Goal: Check status: Check status

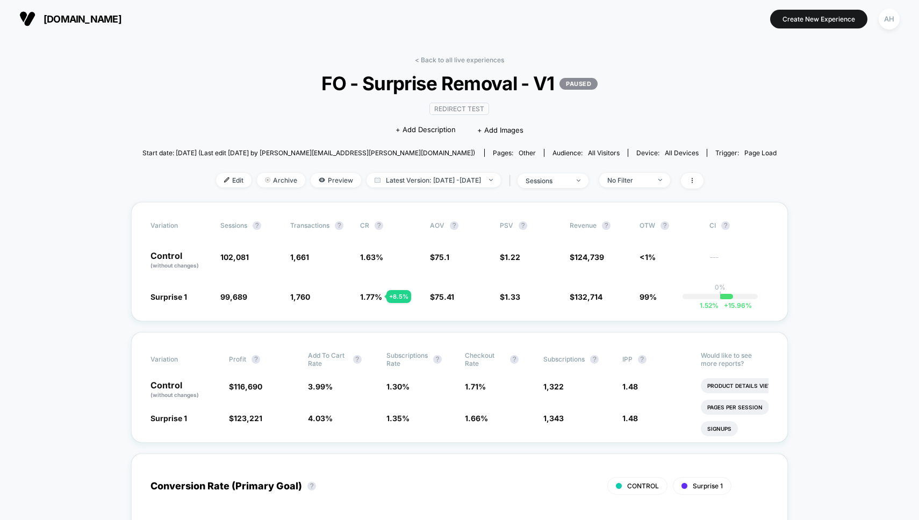
click at [449, 61] on link "< Back to all live experiences" at bounding box center [459, 60] width 89 height 8
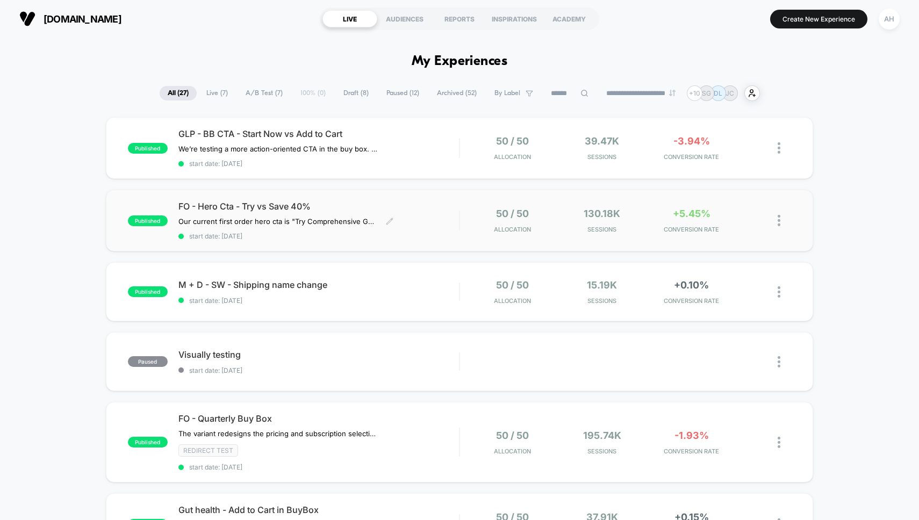
click at [423, 229] on div "FO - Hero Cta - Try vs Save 40% Our current first order hero cta is "Try Compre…" at bounding box center [318, 220] width 281 height 39
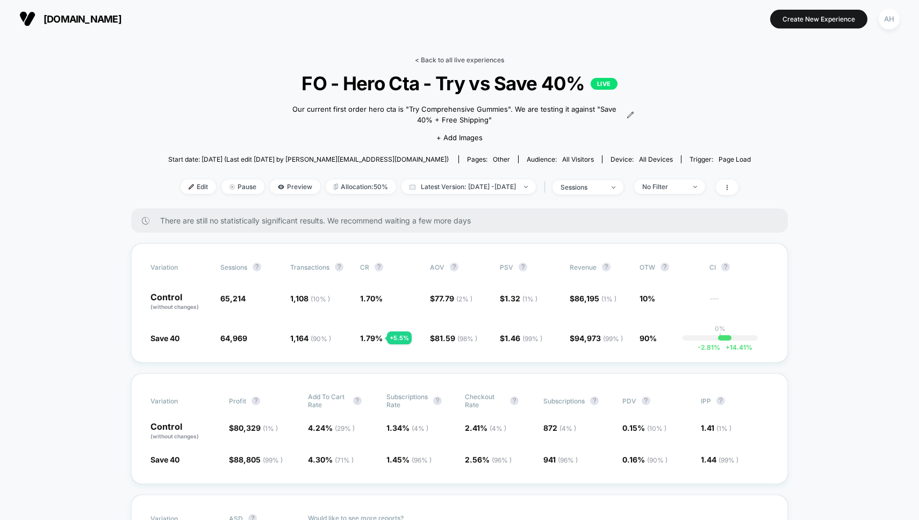
click at [475, 57] on link "< Back to all live experiences" at bounding box center [459, 60] width 89 height 8
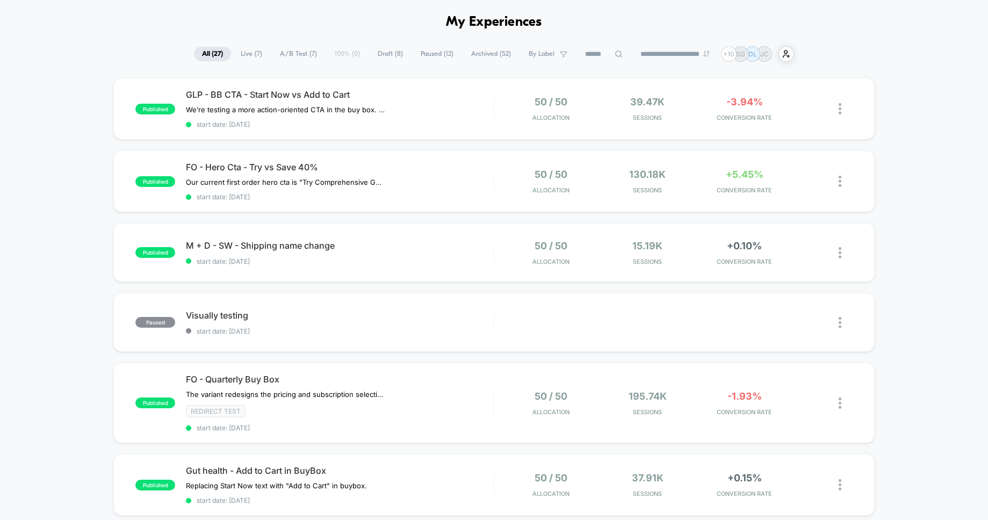
scroll to position [39, 0]
click at [454, 180] on div "FO - Hero Cta - Try vs Save 40% Our current first order hero cta is "Try Compre…" at bounding box center [339, 181] width 307 height 39
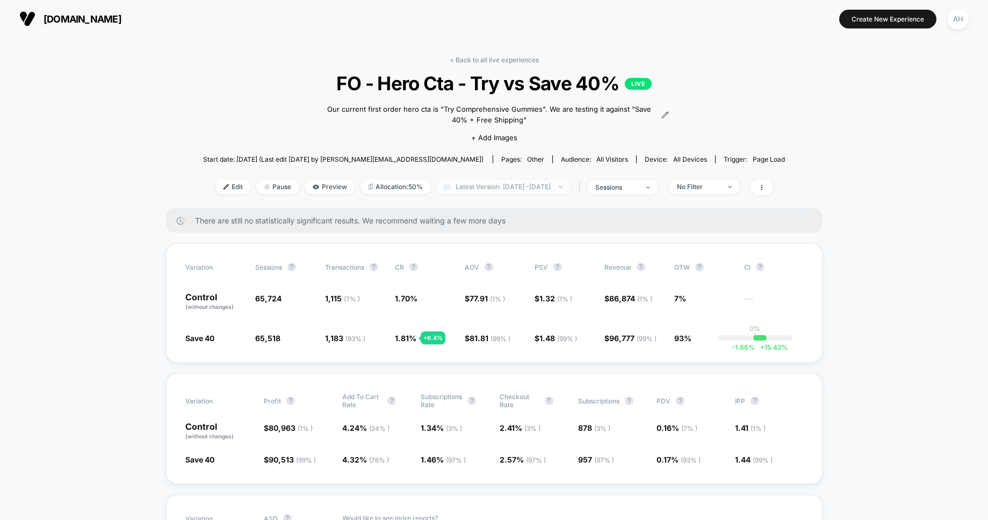
click at [503, 189] on span "Latest Version: [DATE] - [DATE]" at bounding box center [503, 186] width 134 height 15
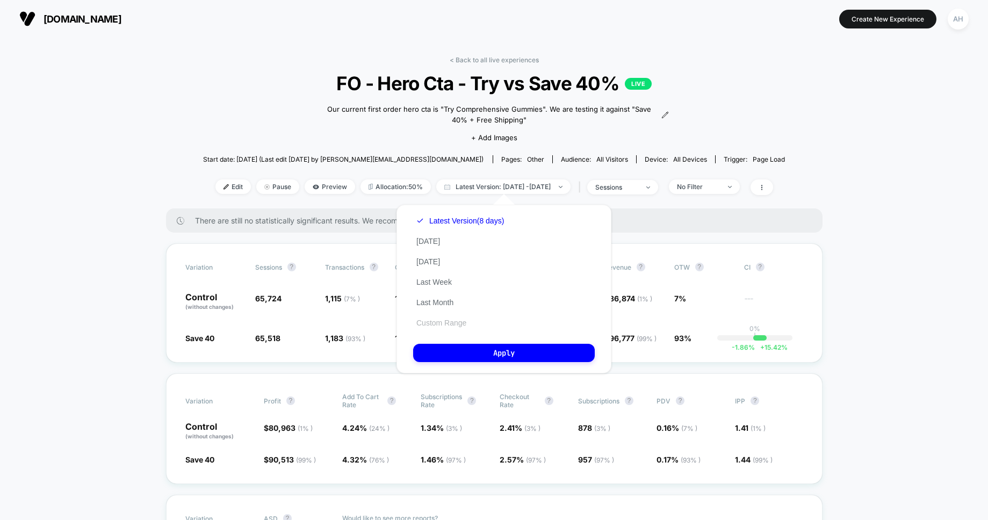
click at [450, 327] on button "Custom Range" at bounding box center [441, 323] width 56 height 10
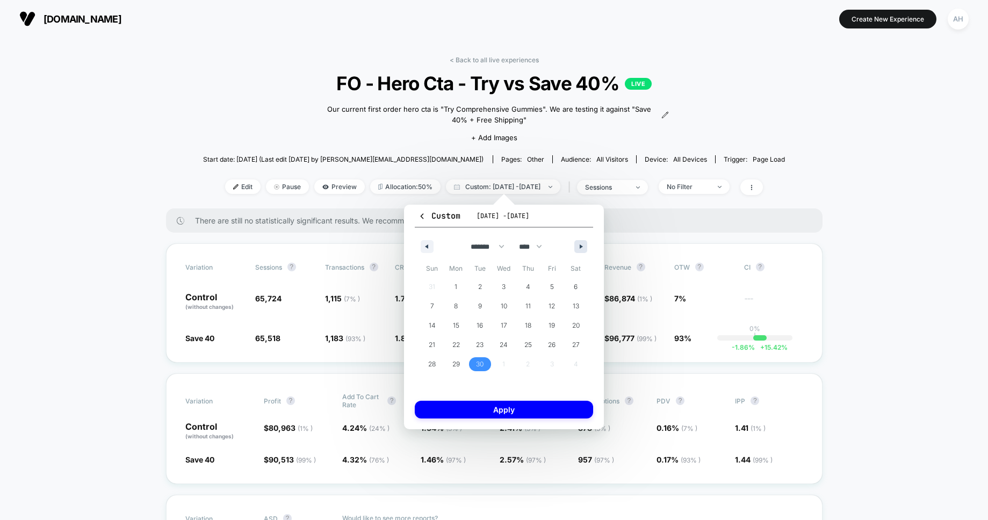
click at [581, 246] on icon "button" at bounding box center [582, 246] width 5 height 4
select select "*"
click at [456, 305] on span "6" at bounding box center [456, 306] width 4 height 19
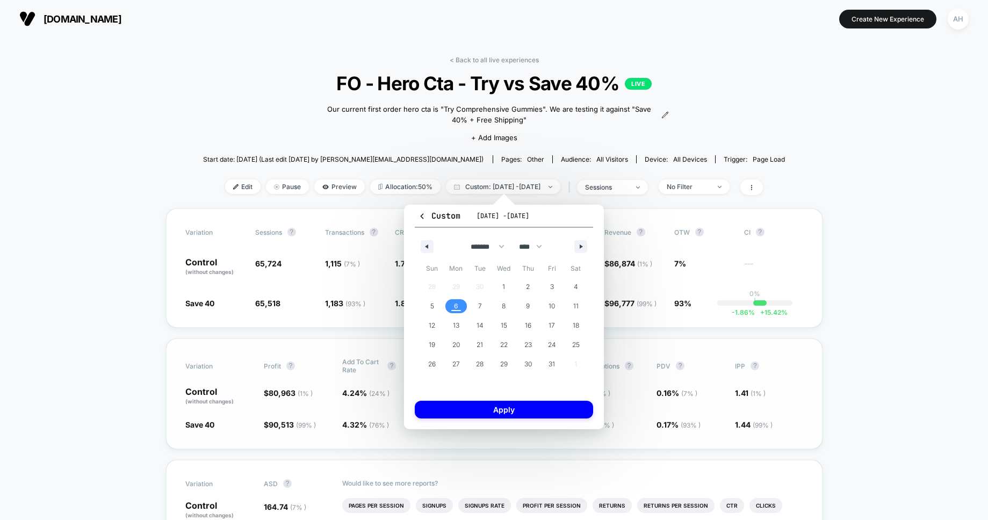
click at [461, 404] on button "Apply" at bounding box center [504, 410] width 178 height 18
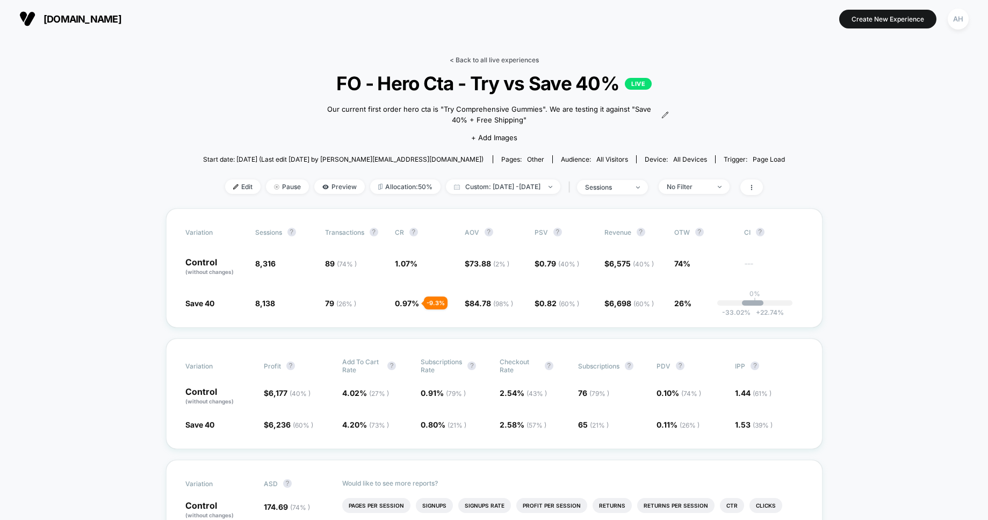
click at [507, 57] on link "< Back to all live experiences" at bounding box center [494, 60] width 89 height 8
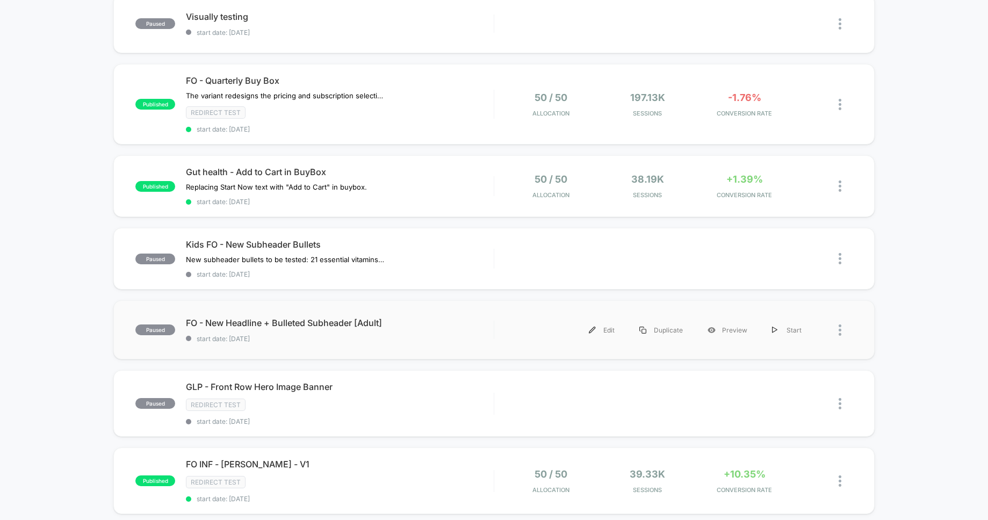
scroll to position [77, 0]
